Goal: Find specific page/section

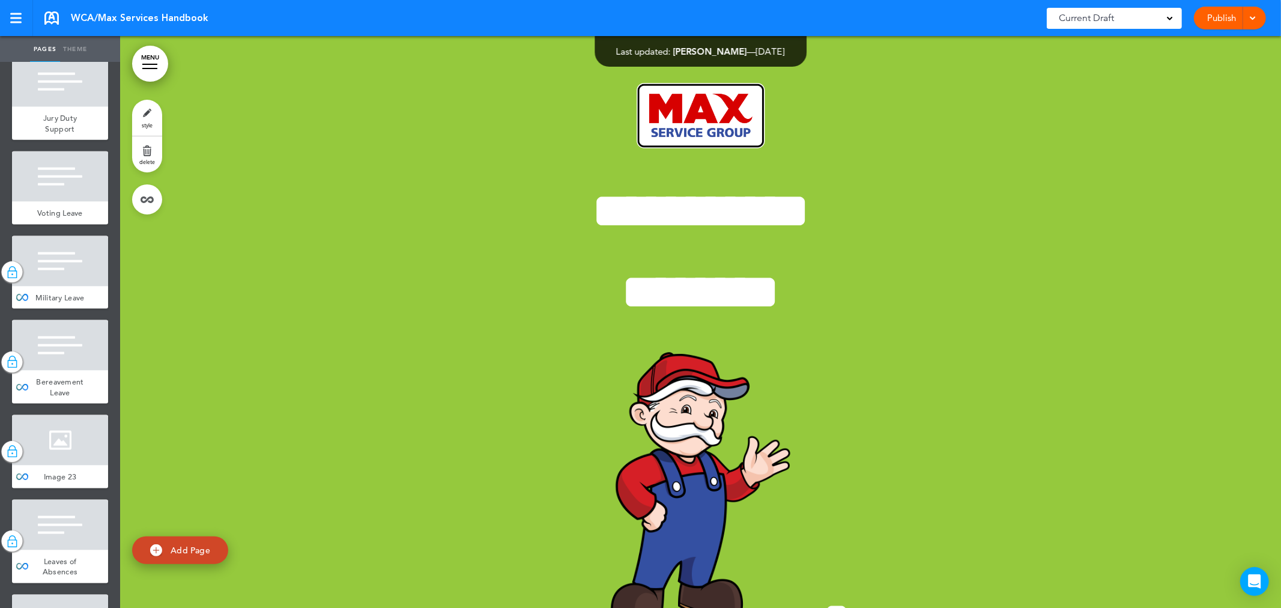
scroll to position [12812, 0]
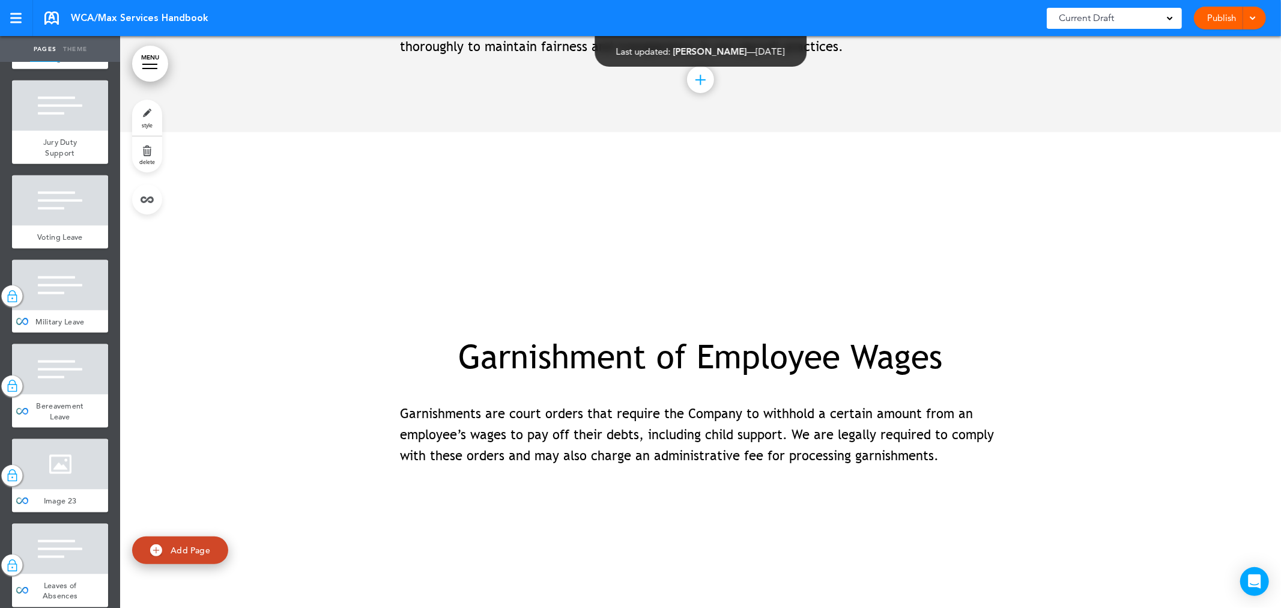
scroll to position [104038, 0]
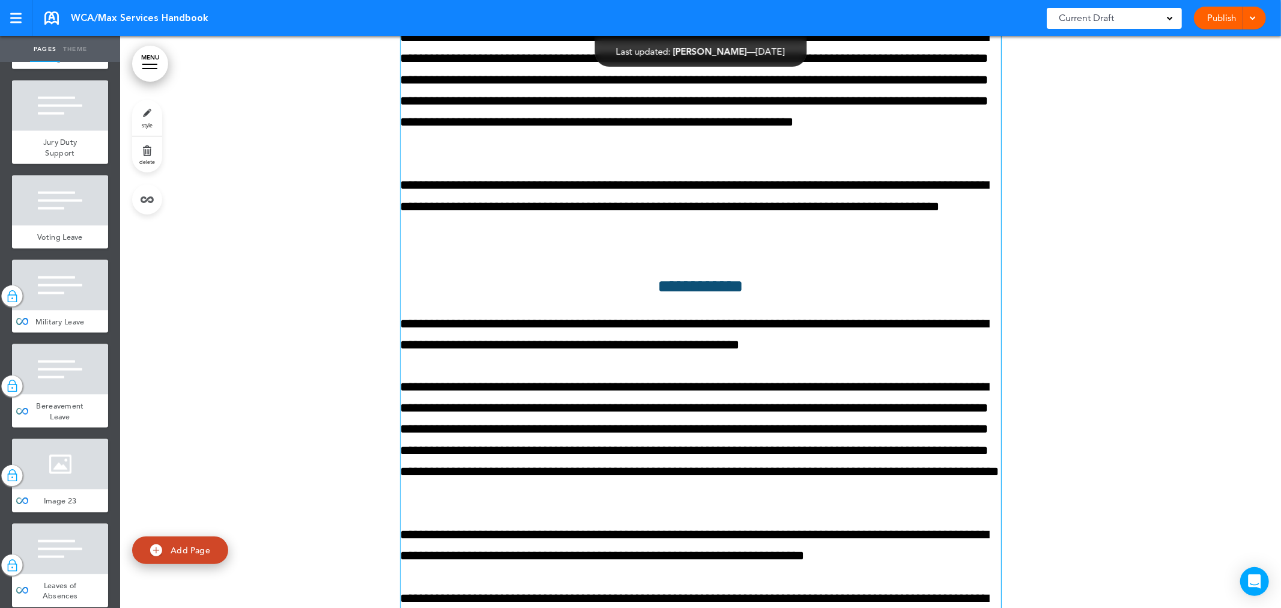
drag, startPoint x: 482, startPoint y: 318, endPoint x: 759, endPoint y: 310, distance: 277.6
click at [482, 154] on p "**********" at bounding box center [701, 90] width 601 height 127
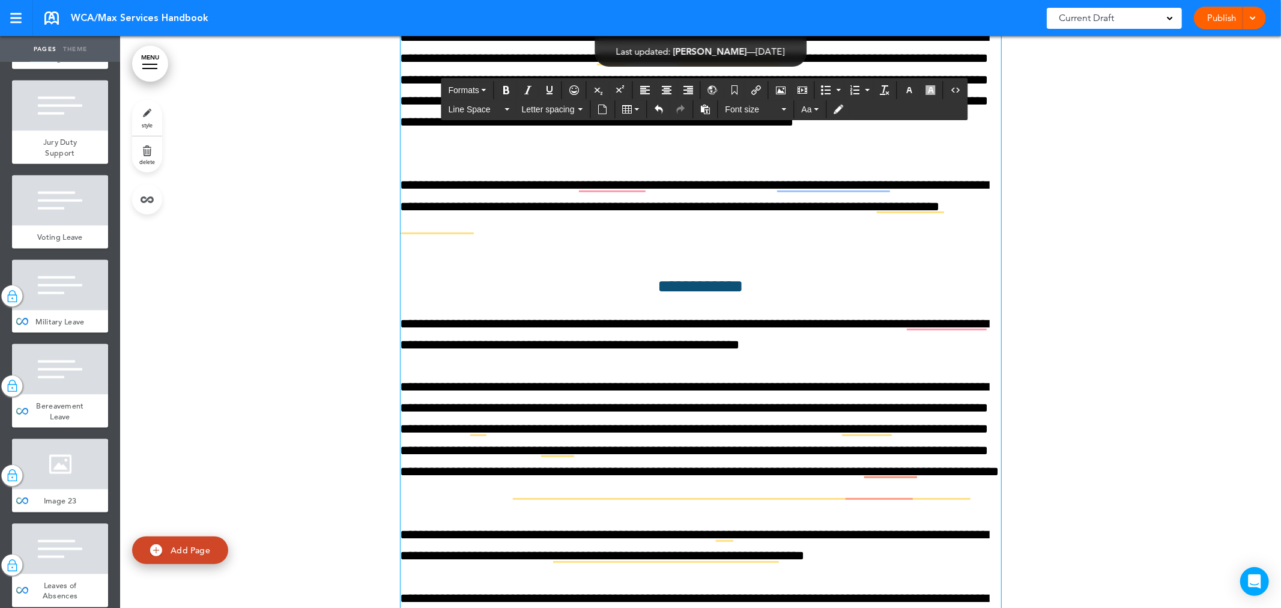
click at [1041, 303] on div at bounding box center [700, 303] width 1161 height 1058
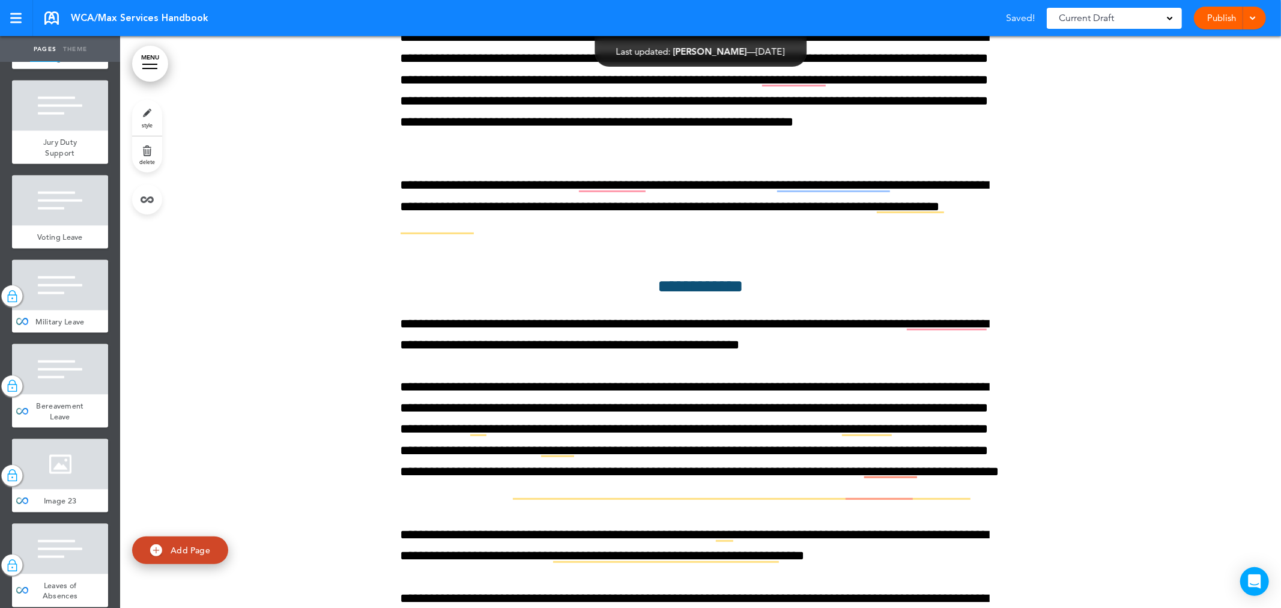
click at [1052, 156] on div at bounding box center [700, 303] width 1161 height 1058
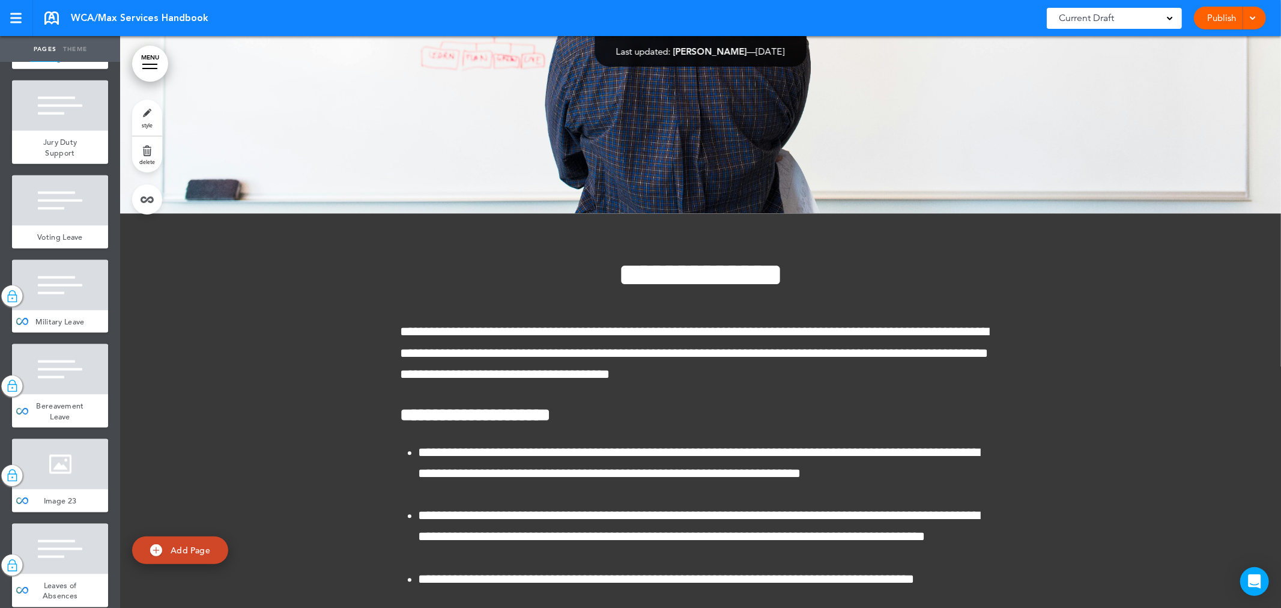
scroll to position [102170, 0]
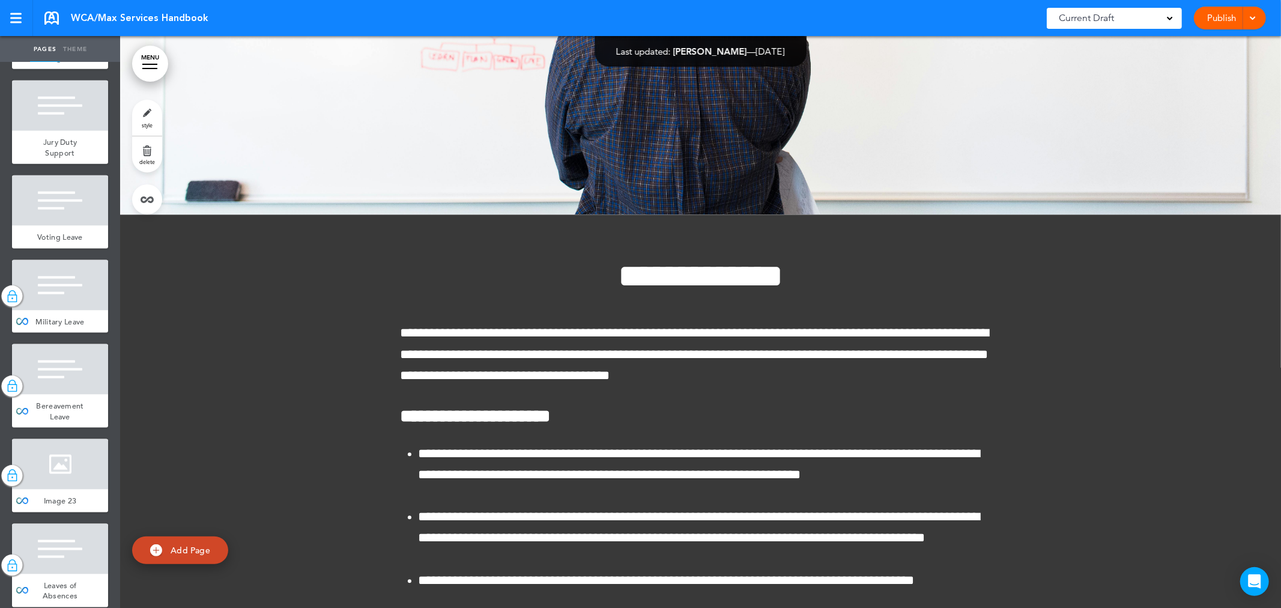
click at [79, 16] on span "WCA/Max Services Handbook" at bounding box center [140, 17] width 138 height 13
click at [56, 19] on link at bounding box center [51, 17] width 14 height 13
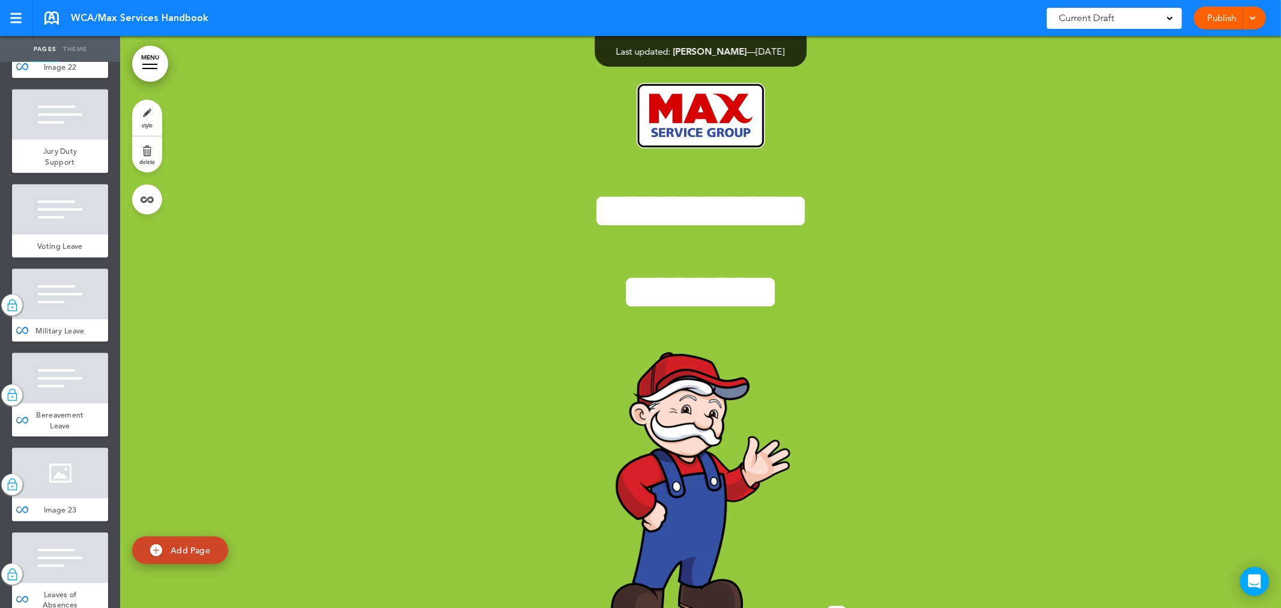
scroll to position [12812, 0]
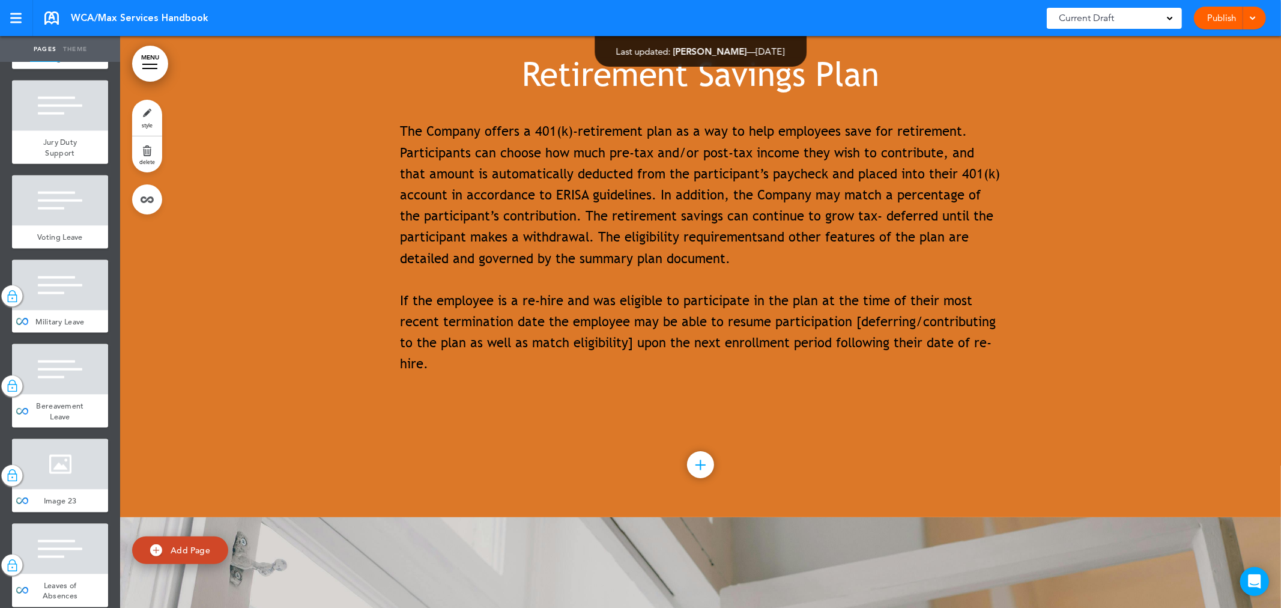
scroll to position [103963, 0]
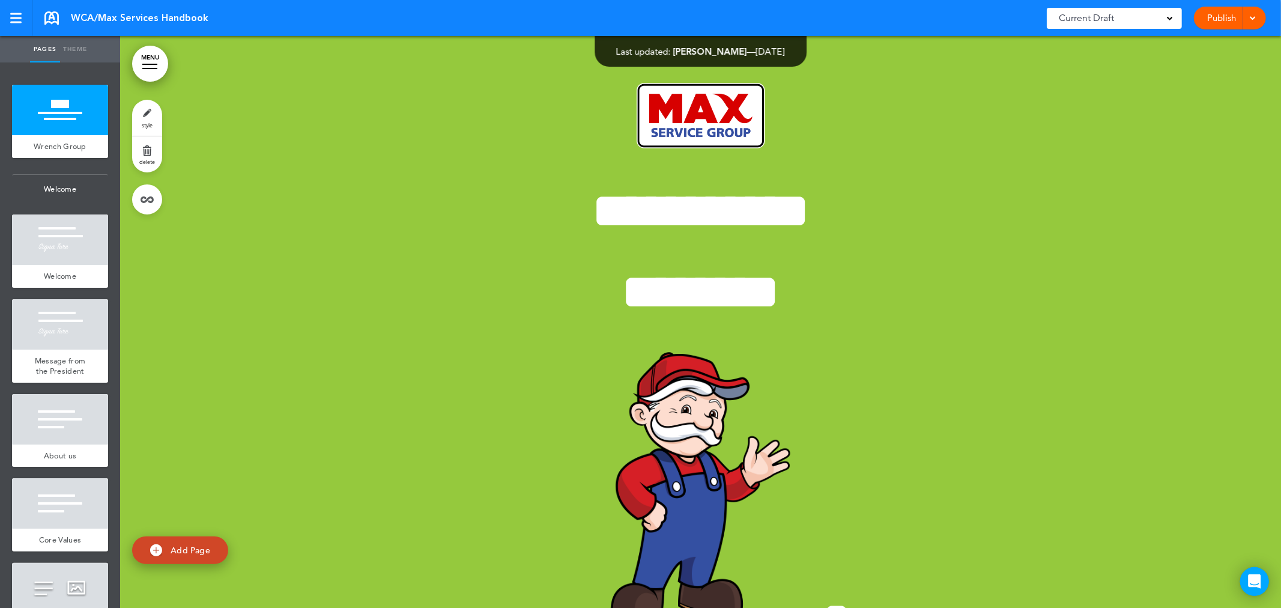
click at [160, 62] on link "MENU" at bounding box center [150, 64] width 36 height 36
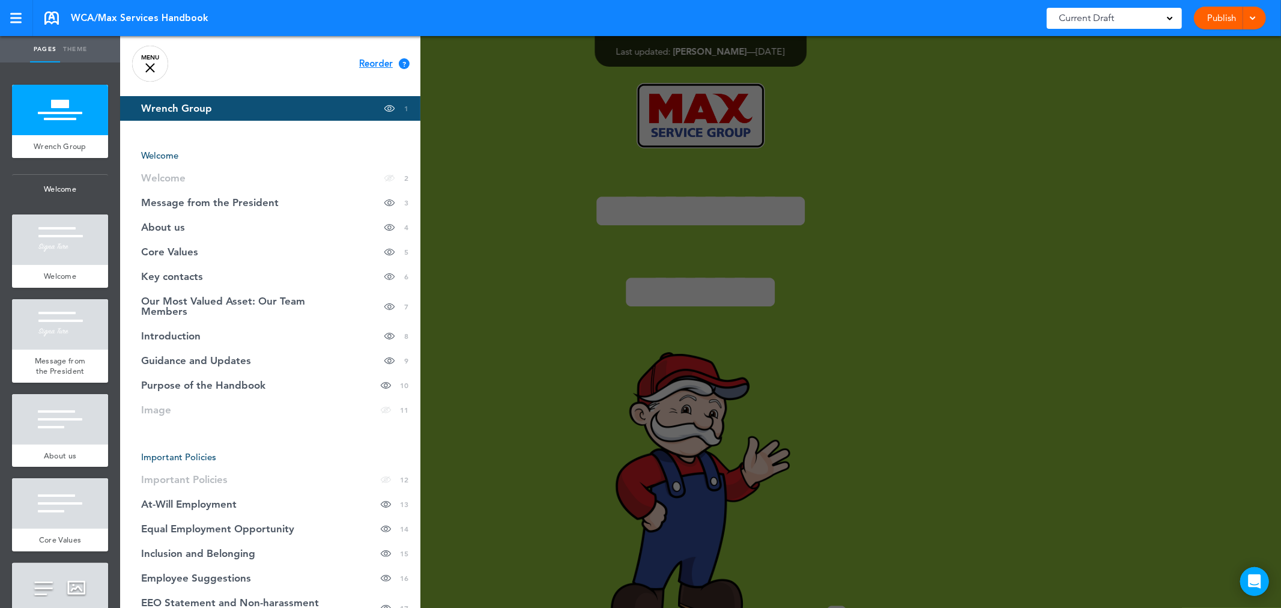
click at [147, 59] on link "MENU" at bounding box center [150, 64] width 36 height 36
